Goal: Obtain resource: Obtain resource

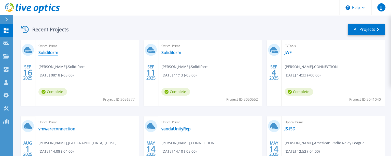
click at [55, 55] on link "Solidiform" at bounding box center [48, 52] width 20 height 5
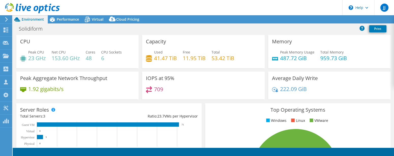
select select "USD"
click at [227, 31] on div "Solidiform Print" at bounding box center [203, 28] width 381 height 9
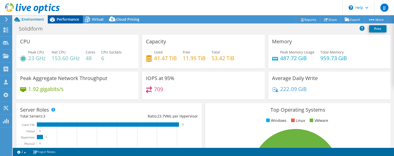
click at [66, 19] on span "Performance" at bounding box center [68, 19] width 22 height 5
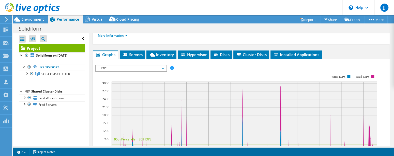
scroll to position [90, 0]
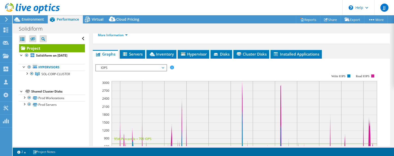
click at [163, 71] on span "IOPS" at bounding box center [130, 68] width 65 height 6
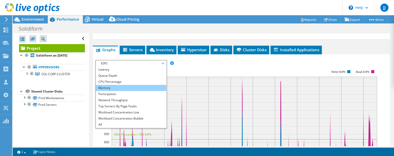
scroll to position [95, 0]
click at [151, 91] on li "Memory" at bounding box center [131, 88] width 70 height 6
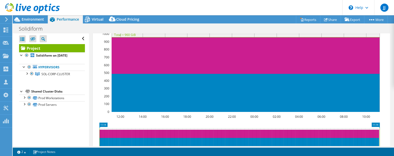
scroll to position [141, 0]
click at [306, 21] on link "Reports" at bounding box center [308, 20] width 24 height 8
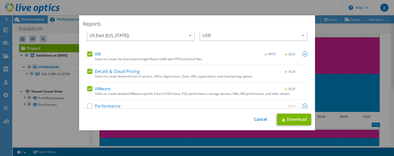
scroll to position [21, 0]
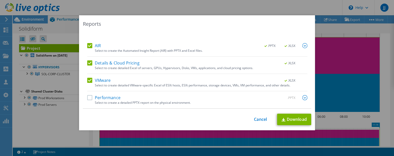
click at [88, 98] on label "Performance" at bounding box center [103, 97] width 33 height 5
click at [0, 0] on input "Performance" at bounding box center [0, 0] width 0 height 0
click at [296, 119] on link "Download" at bounding box center [294, 118] width 34 height 11
click at [260, 118] on link "Cancel" at bounding box center [260, 119] width 13 height 5
